Goal: Task Accomplishment & Management: Manage account settings

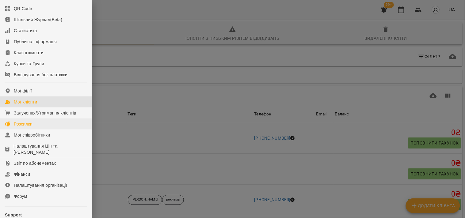
scroll to position [68, 0]
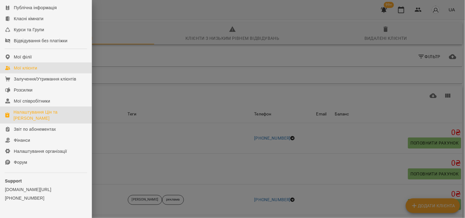
click at [35, 121] on div "Налаштування Цін та [PERSON_NAME]" at bounding box center [49, 115] width 73 height 12
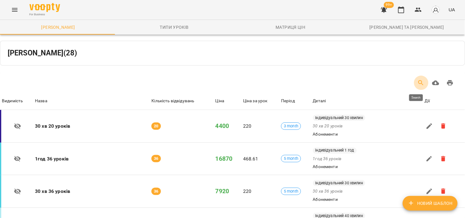
click at [417, 82] on icon "Search" at bounding box center [420, 82] width 7 height 7
click at [38, 84] on input "Table Toolbar" at bounding box center [47, 83] width 61 height 8
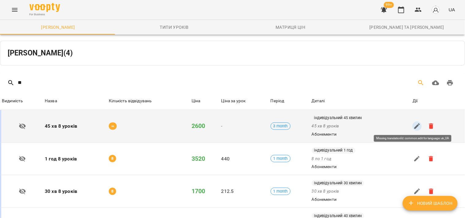
type input "*"
click at [414, 128] on icon "button" at bounding box center [416, 126] width 7 height 7
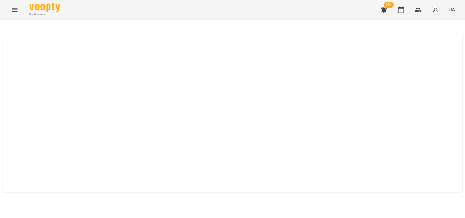
select select "*****"
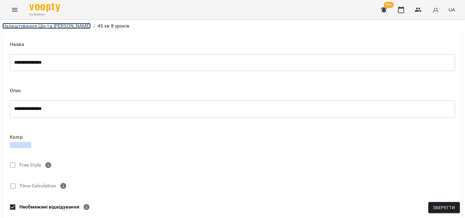
click at [58, 25] on link "Налаштування Цін та [PERSON_NAME]" at bounding box center [46, 26] width 88 height 6
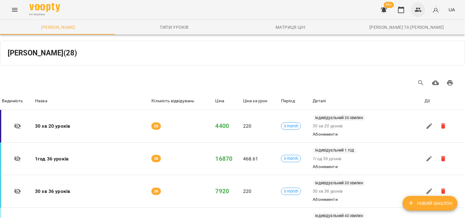
click at [411, 12] on button "button" at bounding box center [418, 9] width 15 height 15
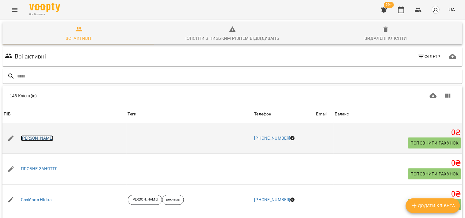
click at [48, 137] on link "[PERSON_NAME]" at bounding box center [37, 138] width 33 height 6
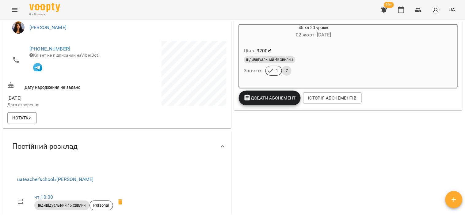
scroll to position [136, 0]
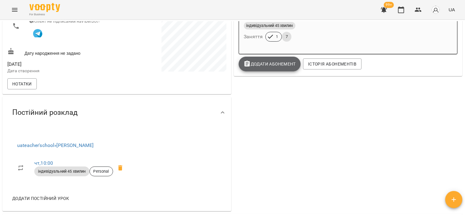
click at [259, 65] on span "Додати Абонемент" at bounding box center [270, 63] width 52 height 7
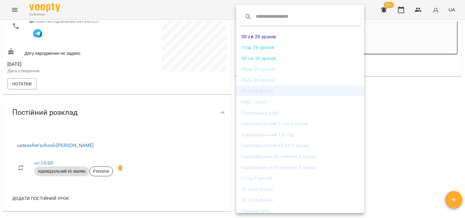
click at [258, 90] on li "45 хв 8 уроків" at bounding box center [300, 90] width 128 height 11
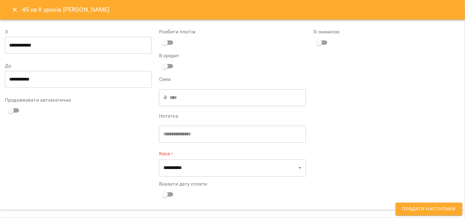
click at [67, 98] on label "Продовжувати автоматично" at bounding box center [78, 100] width 147 height 5
click at [219, 80] on label "Сума" at bounding box center [232, 79] width 147 height 5
click at [12, 9] on icon "Close" at bounding box center [14, 9] width 7 height 7
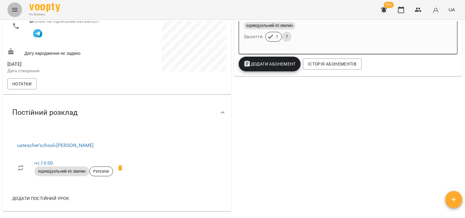
click at [11, 9] on icon "Menu" at bounding box center [14, 9] width 7 height 7
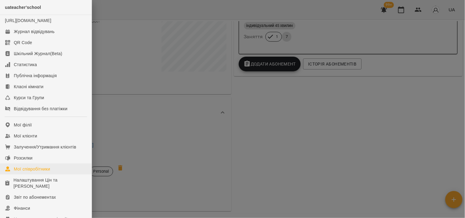
scroll to position [34, 0]
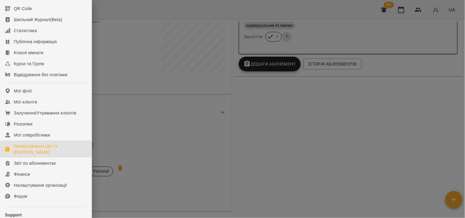
click at [29, 153] on div "Налаштування Цін та [PERSON_NAME]" at bounding box center [49, 149] width 73 height 12
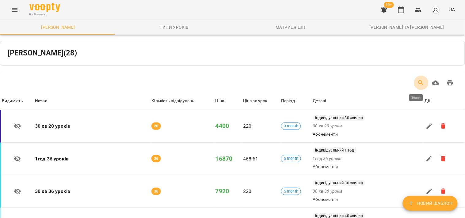
click at [417, 84] on icon "Search" at bounding box center [420, 82] width 7 height 7
click at [417, 81] on icon "Search" at bounding box center [420, 82] width 7 height 7
click at [418, 81] on icon "Search" at bounding box center [420, 82] width 5 height 5
click at [38, 80] on input "Table Toolbar" at bounding box center [47, 83] width 61 height 8
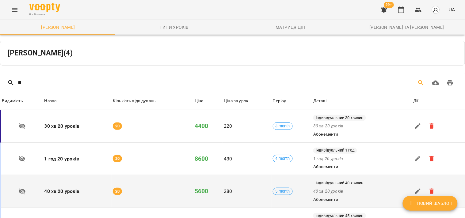
scroll to position [38, 0]
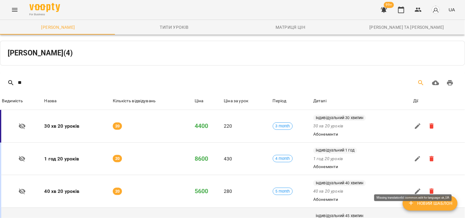
type input "**"
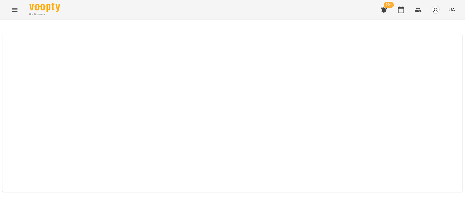
select select "*****"
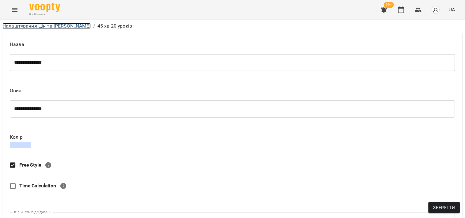
click at [21, 28] on link "Налаштування Цін та [PERSON_NAME]" at bounding box center [46, 26] width 88 height 6
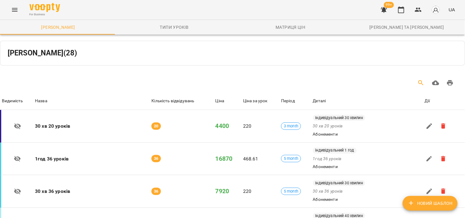
click at [419, 85] on icon "Search" at bounding box center [420, 82] width 7 height 7
click at [414, 83] on button "Search" at bounding box center [421, 83] width 15 height 15
click at [37, 81] on input "Table Toolbar" at bounding box center [47, 83] width 61 height 8
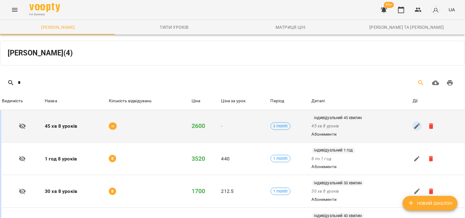
type input "*"
click at [412, 126] on button "button" at bounding box center [416, 126] width 9 height 9
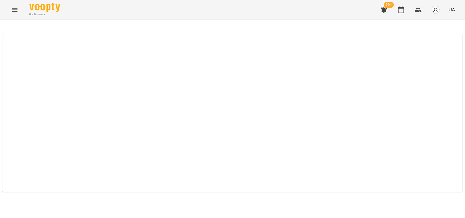
select select "*****"
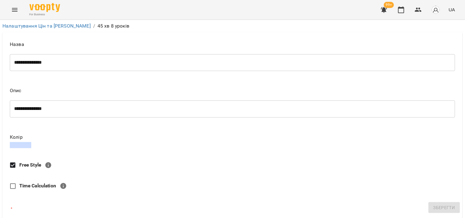
scroll to position [337, 0]
type input "*"
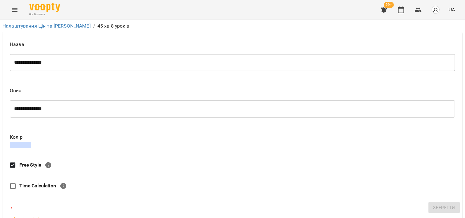
type input "***"
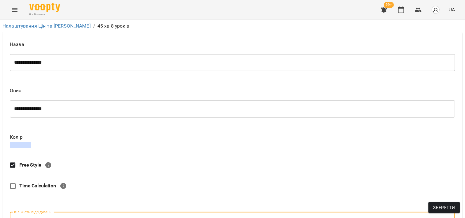
scroll to position [323, 0]
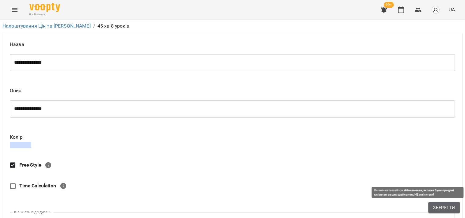
click at [438, 206] on span "Зберегти" at bounding box center [444, 207] width 22 height 7
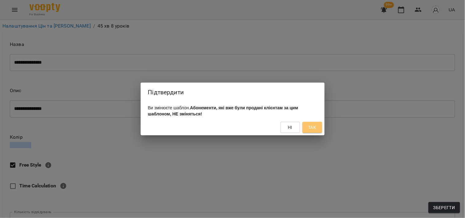
click at [310, 130] on span "Так" at bounding box center [312, 127] width 8 height 7
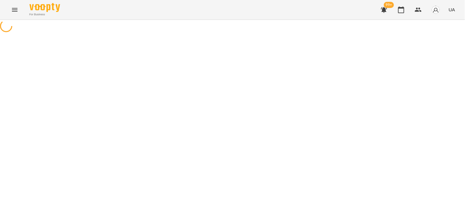
click at [320, 34] on div at bounding box center [232, 27] width 465 height 14
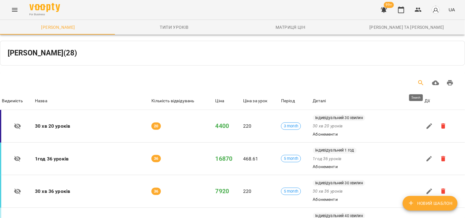
click at [418, 82] on icon "Search" at bounding box center [420, 82] width 7 height 7
click at [50, 78] on div "Table Toolbar" at bounding box center [232, 83] width 465 height 20
click at [40, 83] on input "Table Toolbar" at bounding box center [47, 83] width 61 height 8
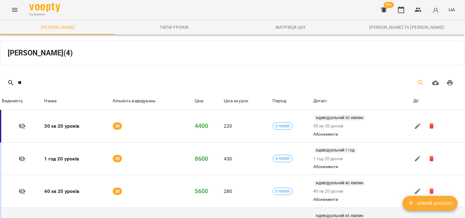
scroll to position [38, 0]
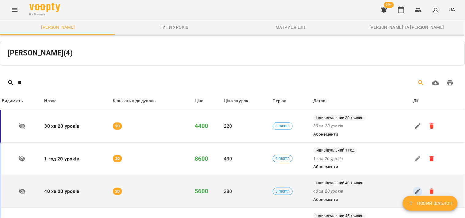
type input "**"
click at [415, 189] on icon "button" at bounding box center [418, 192] width 6 height 6
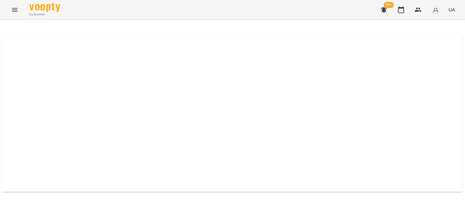
select select "*****"
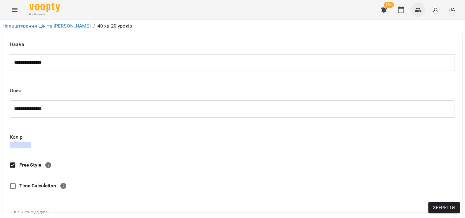
click at [420, 8] on icon "button" at bounding box center [418, 10] width 7 height 4
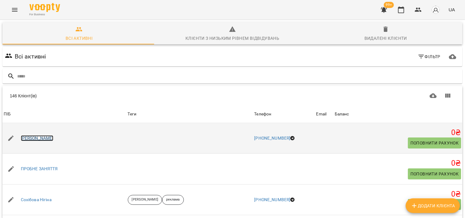
click at [37, 139] on link "[PERSON_NAME]" at bounding box center [37, 138] width 33 height 6
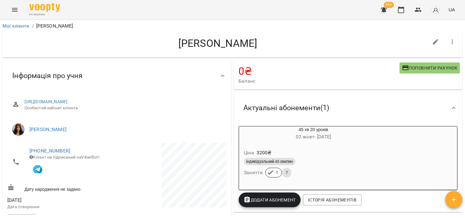
scroll to position [68, 0]
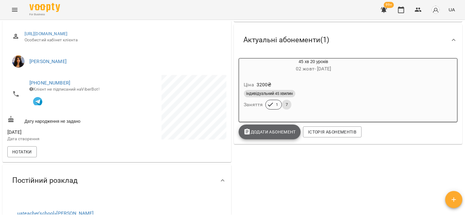
click at [274, 134] on span "Додати Абонемент" at bounding box center [270, 131] width 52 height 7
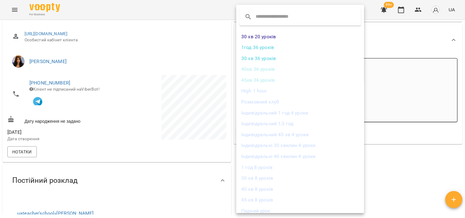
click at [261, 199] on li "45 хв 8 уроків" at bounding box center [300, 200] width 128 height 11
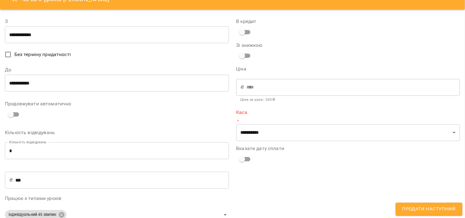
scroll to position [0, 0]
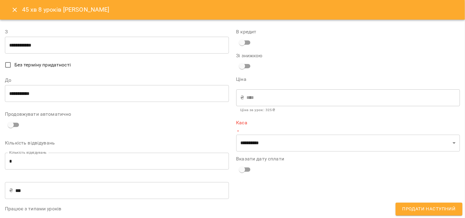
click at [11, 10] on icon "Close" at bounding box center [14, 9] width 7 height 7
